Goal: Navigation & Orientation: Find specific page/section

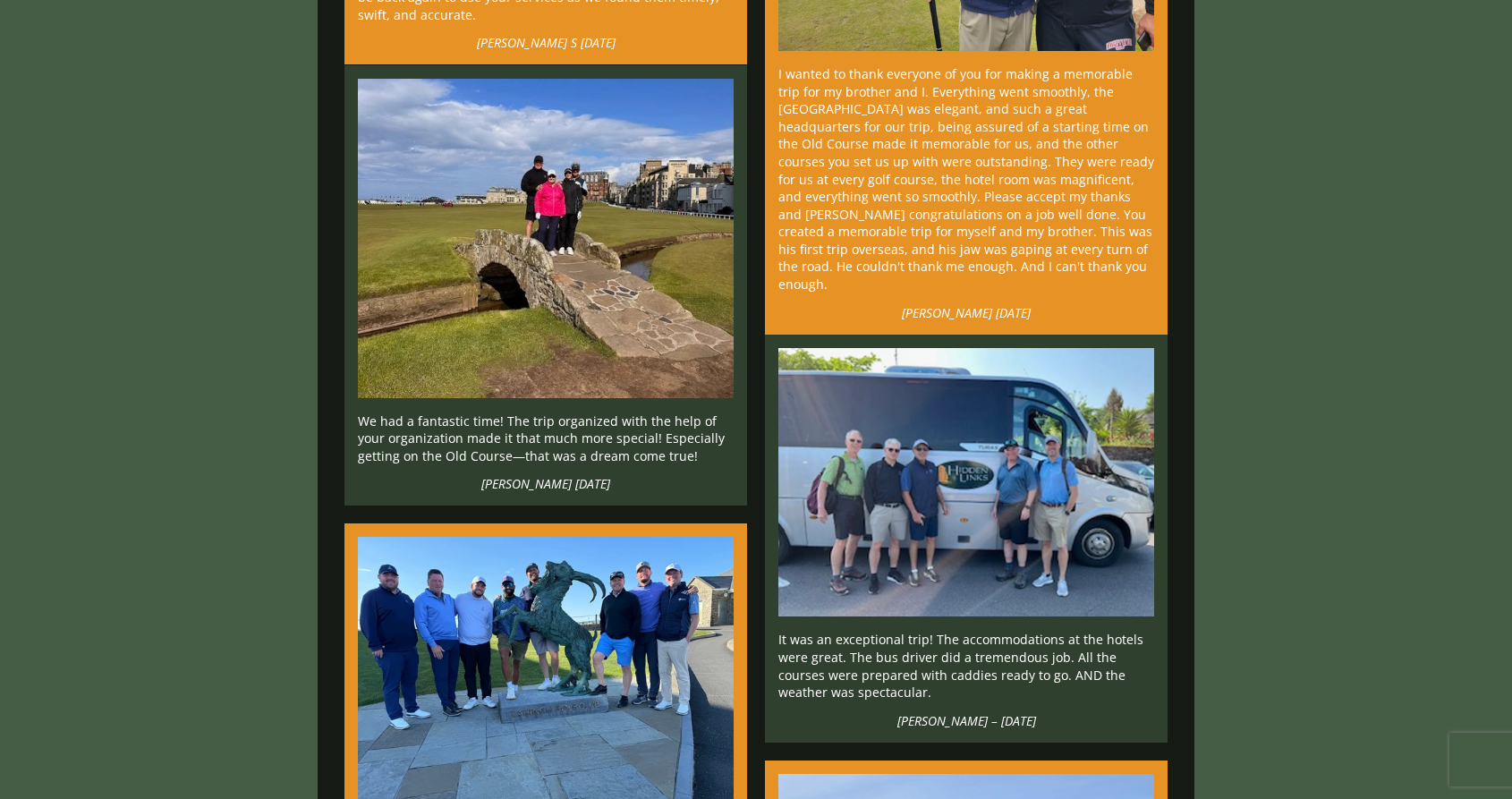
scroll to position [14320, 0]
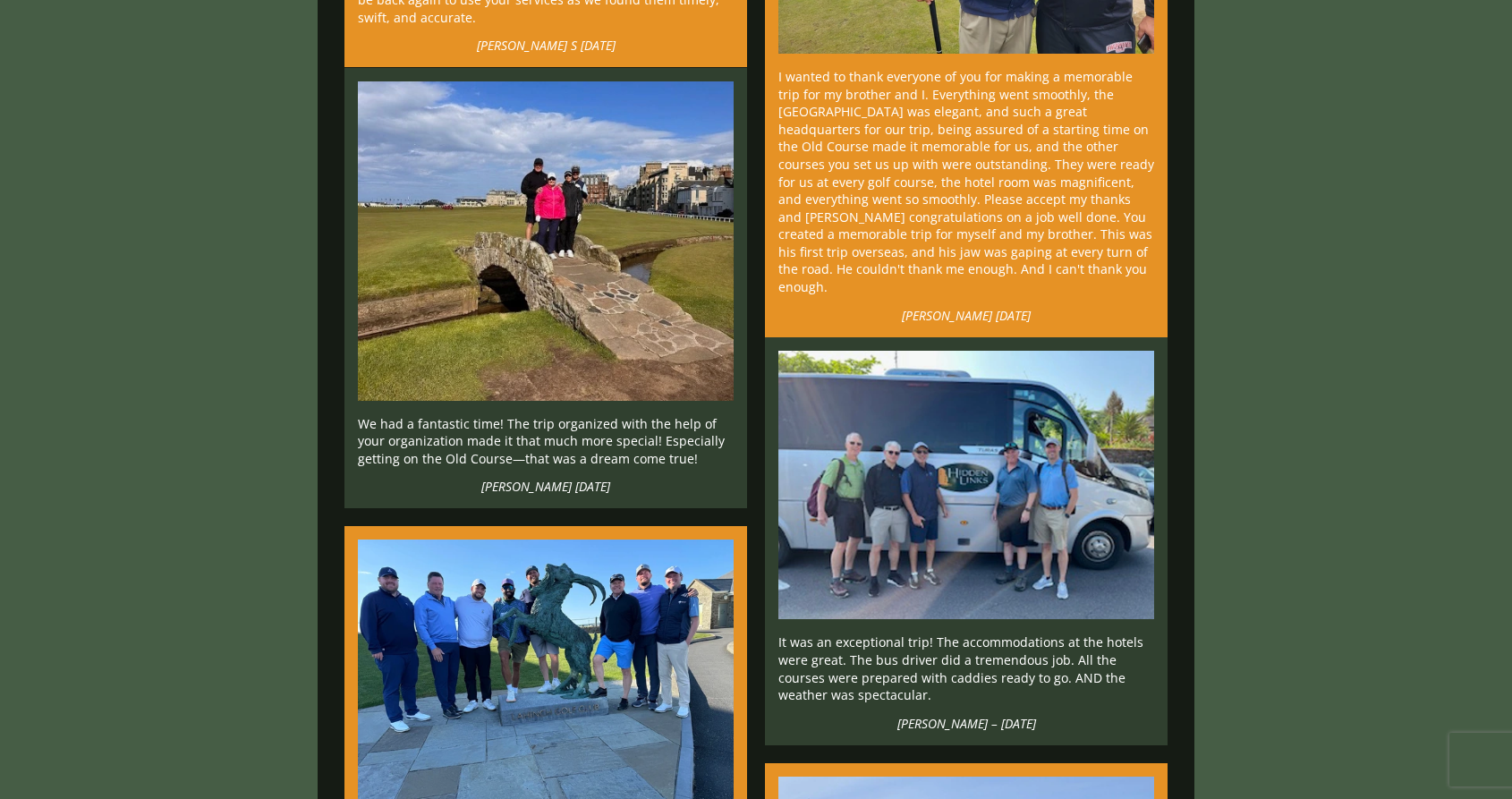
click at [577, 258] on img at bounding box center [546, 241] width 376 height 320
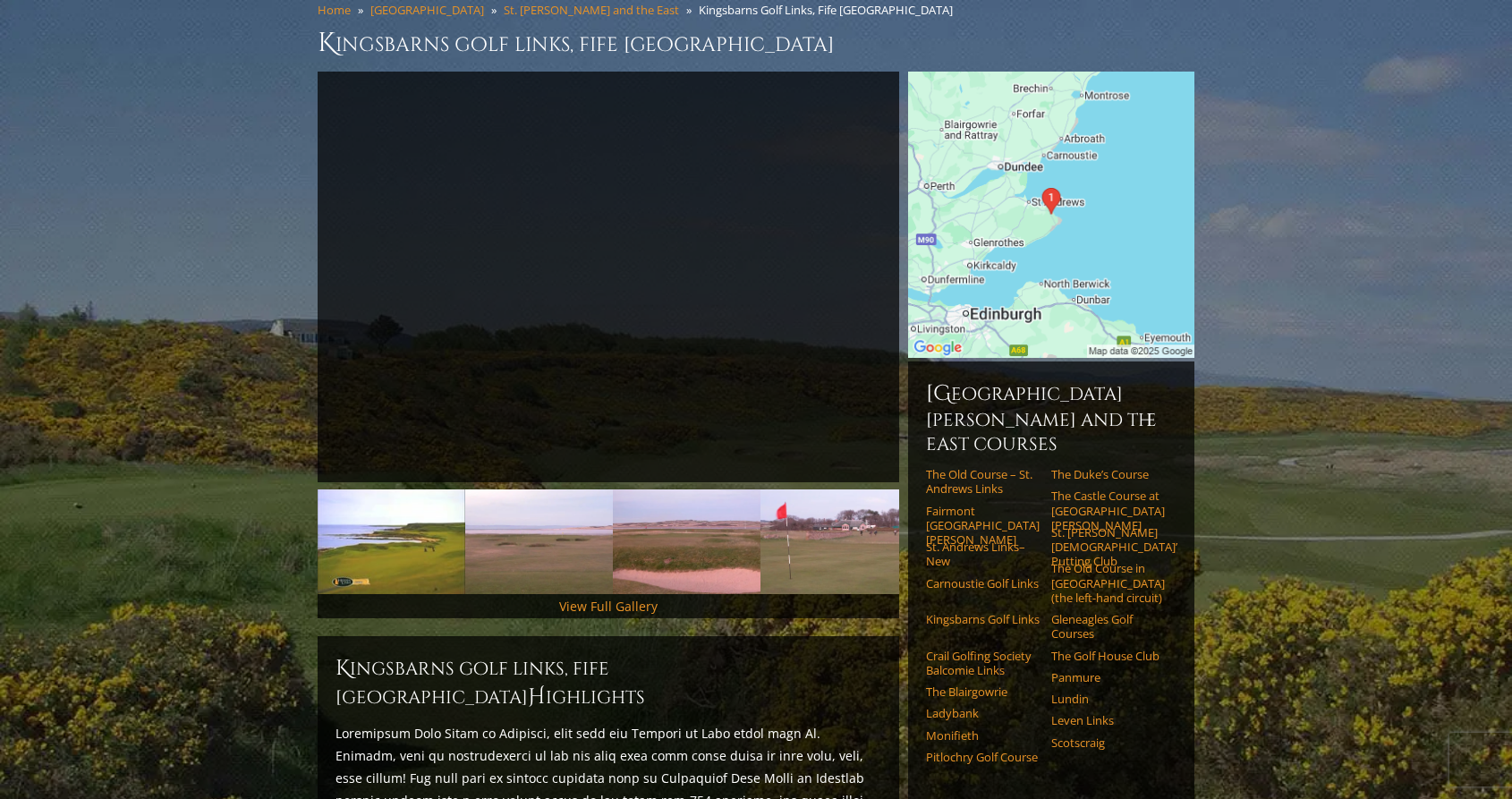
scroll to position [158, 0]
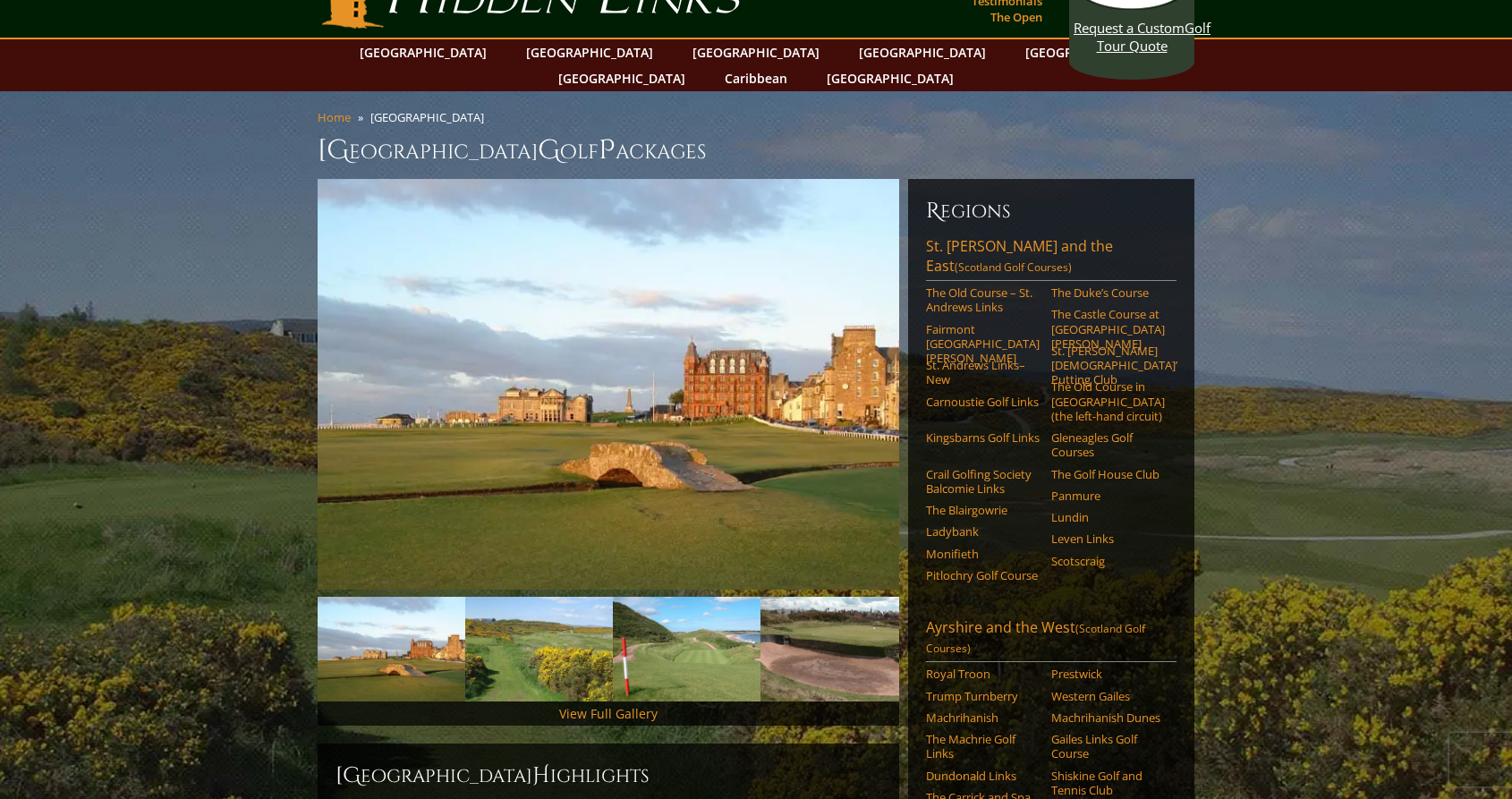
scroll to position [51, 0]
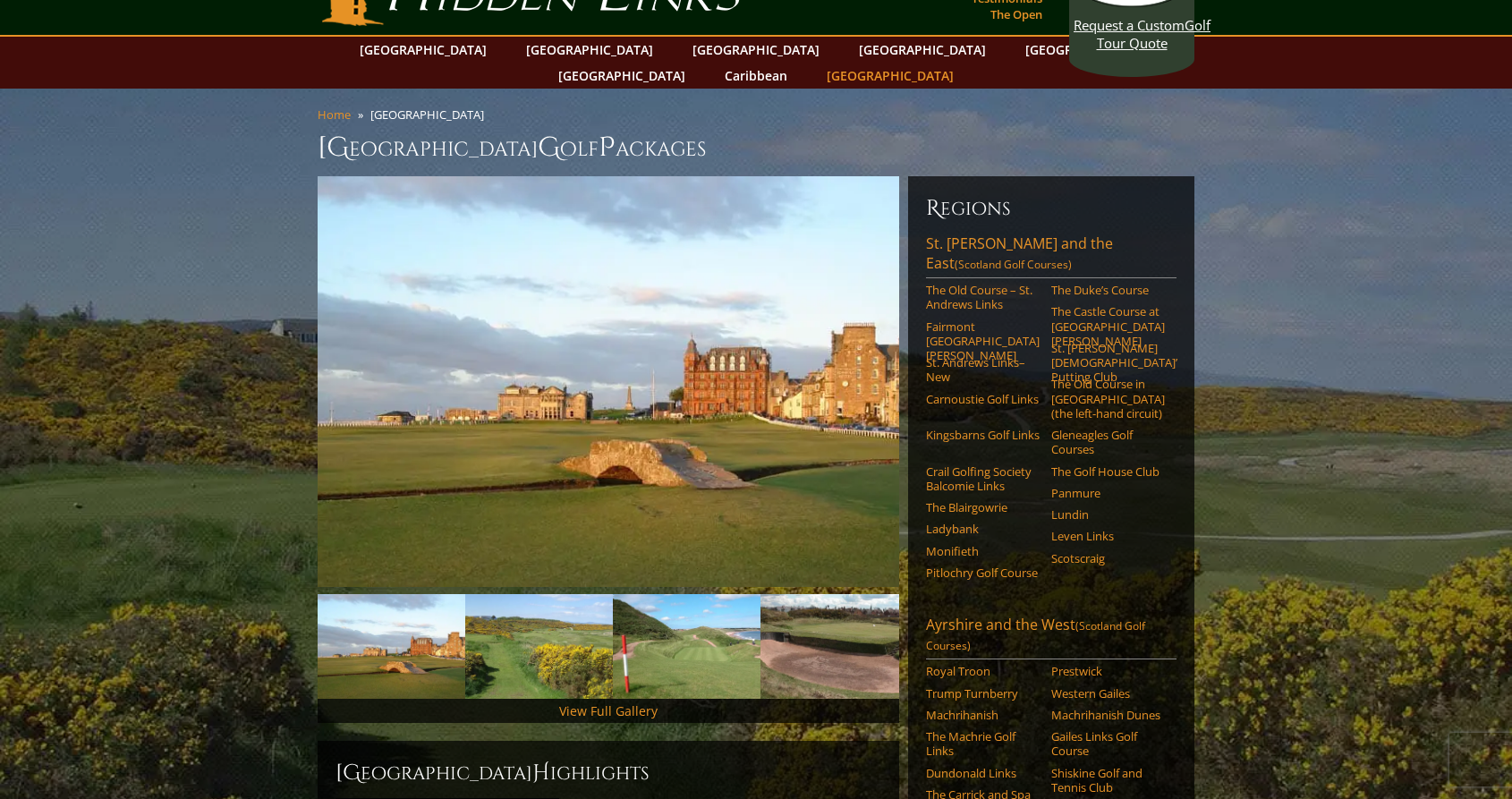
click at [962, 63] on link "[GEOGRAPHIC_DATA]" at bounding box center [890, 75] width 145 height 26
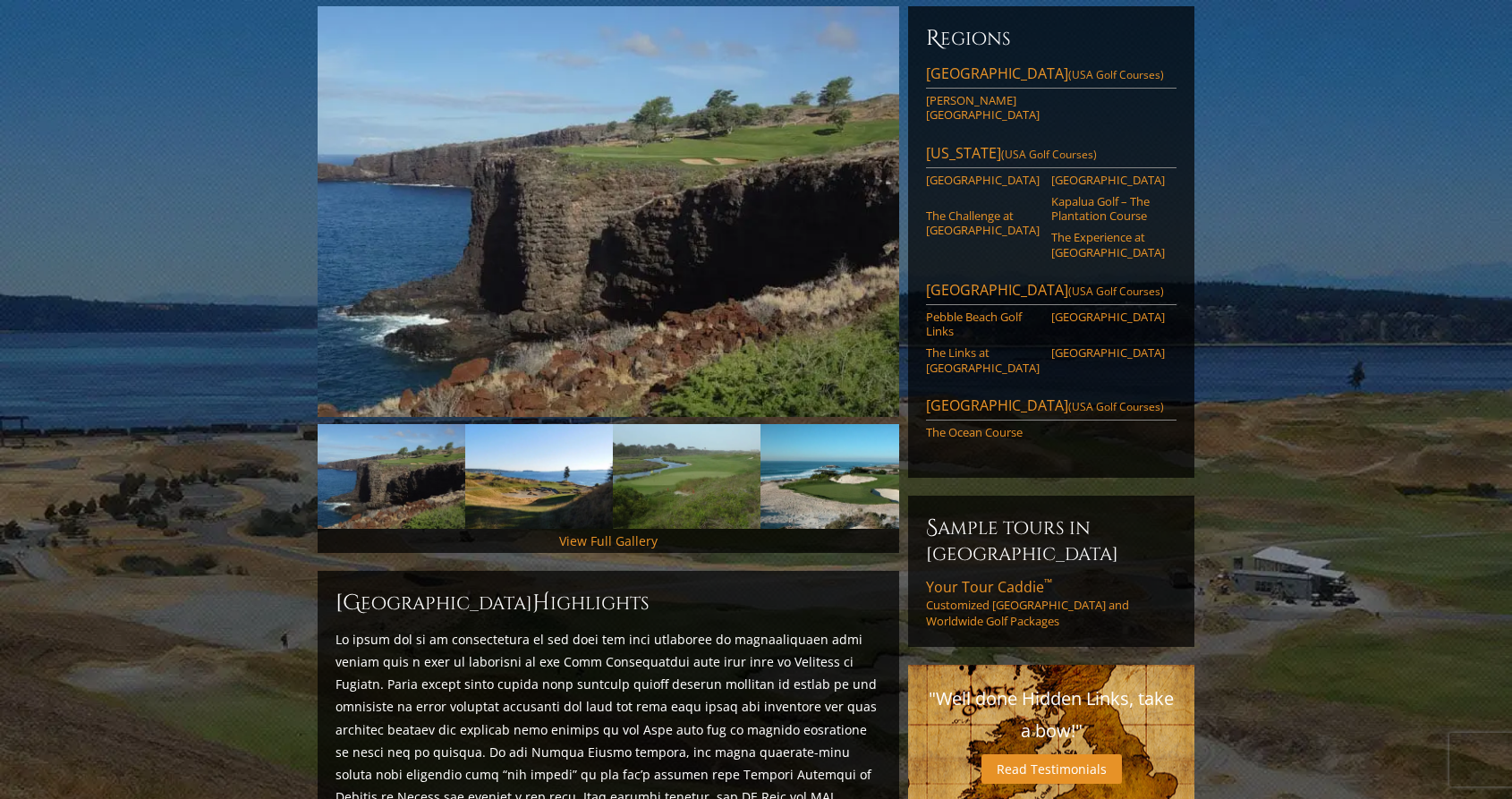
scroll to position [220, 0]
